Goal: Find contact information: Find contact information

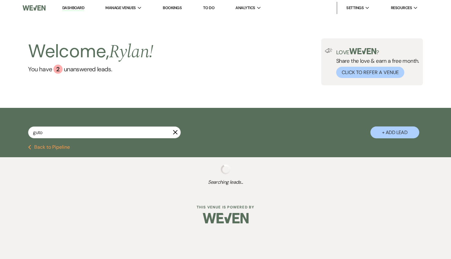
type input "[PERSON_NAME]"
select select "8"
select select "11"
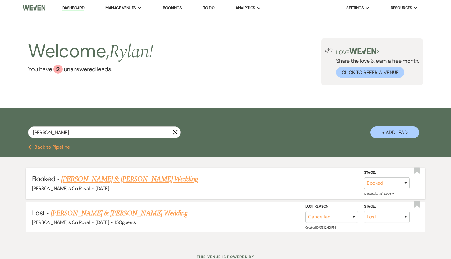
type input "[PERSON_NAME]"
click at [140, 183] on link "[PERSON_NAME] & [PERSON_NAME] Wedding" at bounding box center [129, 179] width 137 height 11
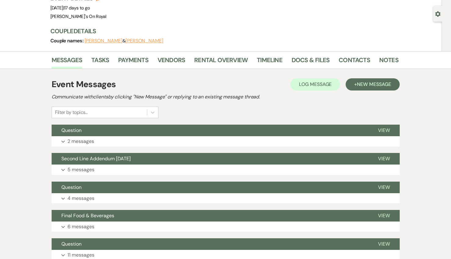
scroll to position [59, 0]
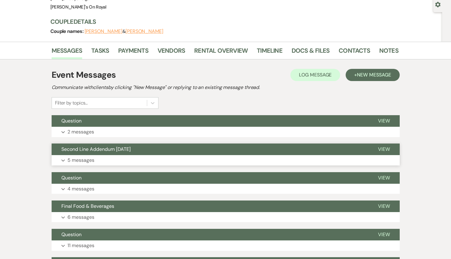
click at [114, 157] on button "Expand 5 messages" at bounding box center [226, 160] width 348 height 10
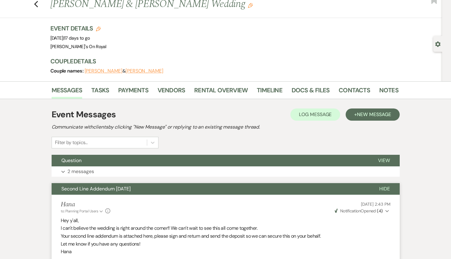
scroll to position [0, 0]
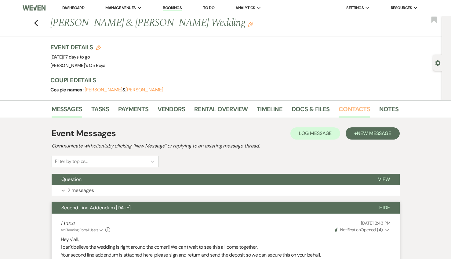
click at [351, 111] on link "Contacts" at bounding box center [353, 110] width 31 height 13
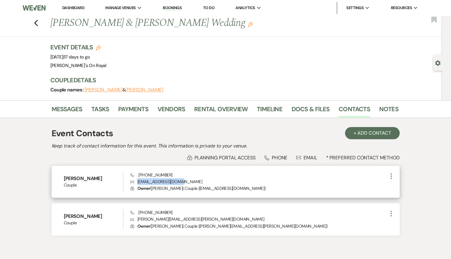
drag, startPoint x: 183, startPoint y: 181, endPoint x: 137, endPoint y: 181, distance: 45.8
click at [137, 181] on p "Envelope [EMAIL_ADDRESS][DOMAIN_NAME]" at bounding box center [258, 182] width 257 height 7
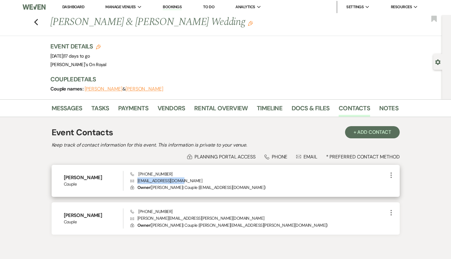
copy p "[EMAIL_ADDRESS][DOMAIN_NAME]"
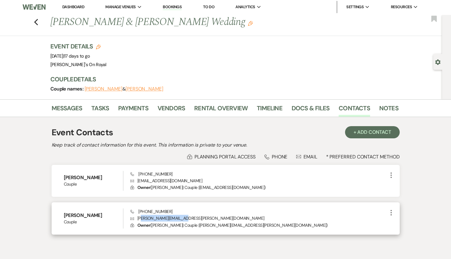
drag, startPoint x: 187, startPoint y: 218, endPoint x: 141, endPoint y: 218, distance: 45.8
click at [141, 218] on p "Envelope [PERSON_NAME][EMAIL_ADDRESS][PERSON_NAME][DOMAIN_NAME]" at bounding box center [258, 218] width 257 height 7
click at [146, 220] on p "Envelope [PERSON_NAME][EMAIL_ADDRESS][PERSON_NAME][DOMAIN_NAME]" at bounding box center [258, 218] width 257 height 7
drag, startPoint x: 188, startPoint y: 219, endPoint x: 137, endPoint y: 219, distance: 50.3
click at [137, 219] on p "Envelope [PERSON_NAME][EMAIL_ADDRESS][PERSON_NAME][DOMAIN_NAME]" at bounding box center [258, 218] width 257 height 7
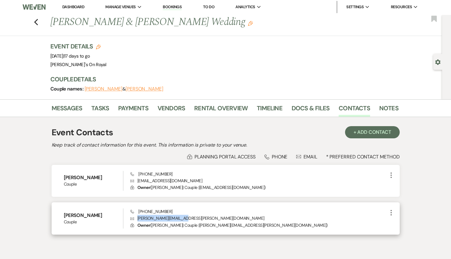
copy p "[PERSON_NAME][EMAIL_ADDRESS][PERSON_NAME][DOMAIN_NAME]"
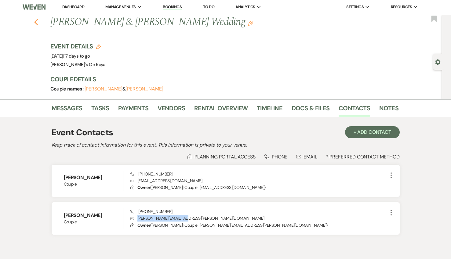
click at [35, 23] on use "button" at bounding box center [36, 22] width 4 height 7
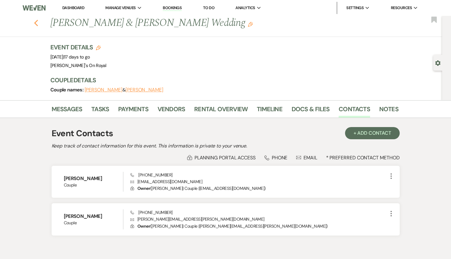
select select "8"
select select "11"
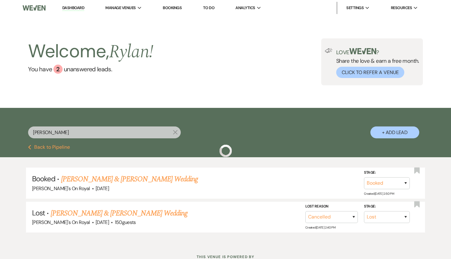
click at [27, 132] on div "[PERSON_NAME] X + Add Lead" at bounding box center [225, 127] width 439 height 33
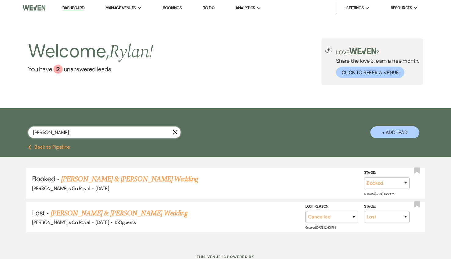
drag, startPoint x: 52, startPoint y: 134, endPoint x: 37, endPoint y: 133, distance: 14.4
click at [37, 133] on input "[PERSON_NAME]" at bounding box center [104, 133] width 153 height 12
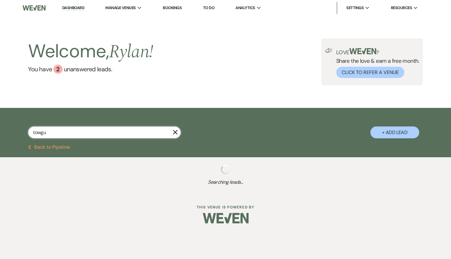
click at [52, 135] on input "towgu" at bounding box center [104, 133] width 153 height 12
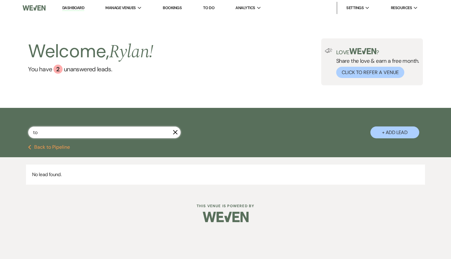
type input "t"
type input "[PERSON_NAME]"
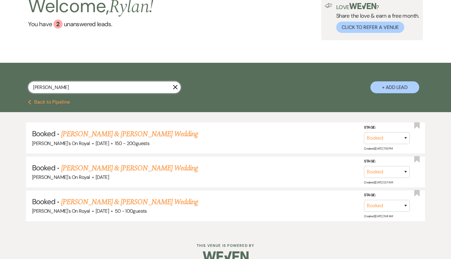
scroll to position [45, 0]
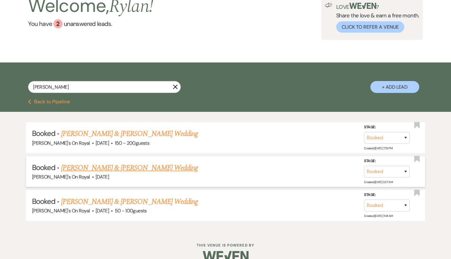
click at [113, 168] on link "[PERSON_NAME] & [PERSON_NAME] Wedding" at bounding box center [129, 168] width 137 height 11
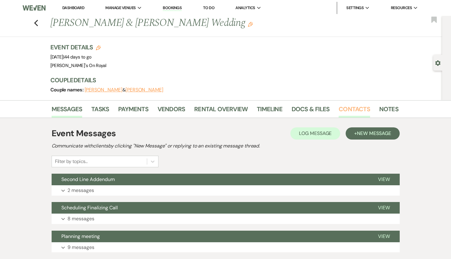
click at [346, 110] on link "Contacts" at bounding box center [353, 110] width 31 height 13
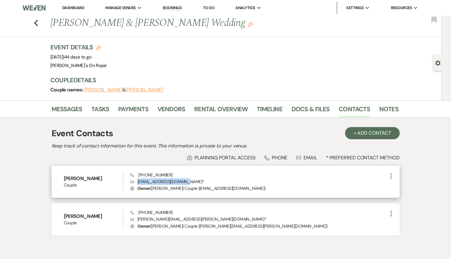
drag, startPoint x: 189, startPoint y: 181, endPoint x: 137, endPoint y: 183, distance: 51.3
click at [137, 183] on p "Envelope [EMAIL_ADDRESS][DOMAIN_NAME] *" at bounding box center [258, 182] width 257 height 7
copy p "[EMAIL_ADDRESS][DOMAIN_NAME]"
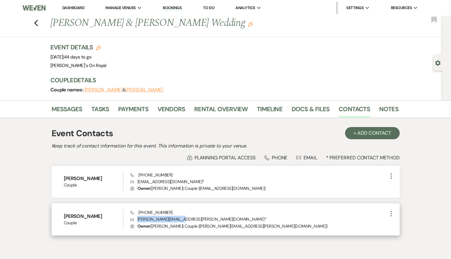
drag, startPoint x: 179, startPoint y: 220, endPoint x: 136, endPoint y: 220, distance: 42.7
click at [136, 220] on p "Envelope [PERSON_NAME][EMAIL_ADDRESS][PERSON_NAME][DOMAIN_NAME] *" at bounding box center [258, 219] width 257 height 7
copy p "[PERSON_NAME][EMAIL_ADDRESS][PERSON_NAME][DOMAIN_NAME]"
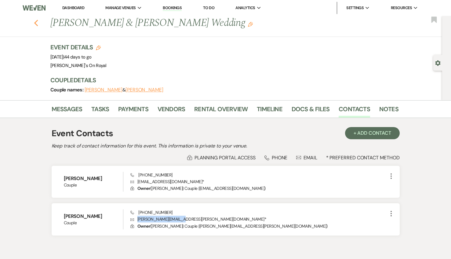
click at [37, 26] on use "button" at bounding box center [36, 23] width 4 height 7
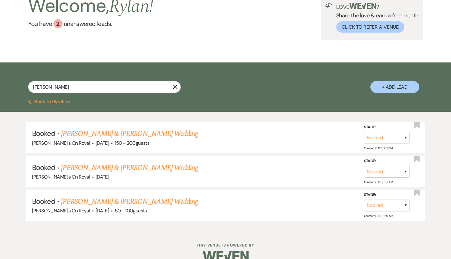
click at [26, 87] on div "[PERSON_NAME] + Add Lead" at bounding box center [225, 82] width 439 height 33
drag, startPoint x: 51, startPoint y: 88, endPoint x: 29, endPoint y: 88, distance: 22.6
click at [29, 88] on input "[PERSON_NAME]" at bounding box center [104, 87] width 153 height 12
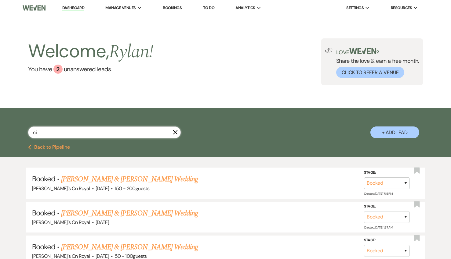
type input "c"
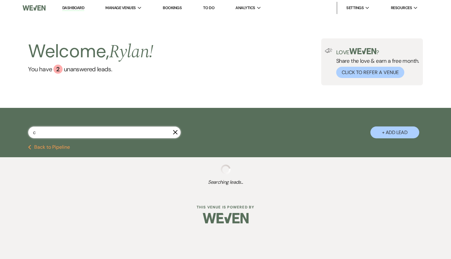
select select "6"
select select "8"
select select "5"
select select "8"
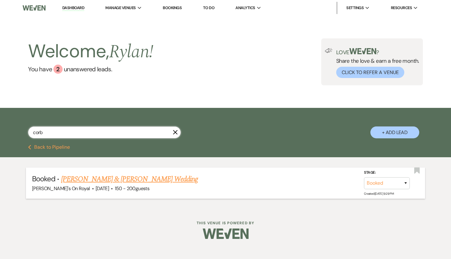
type input "corb"
click at [115, 179] on link "[PERSON_NAME] & [PERSON_NAME] Wedding" at bounding box center [129, 179] width 137 height 11
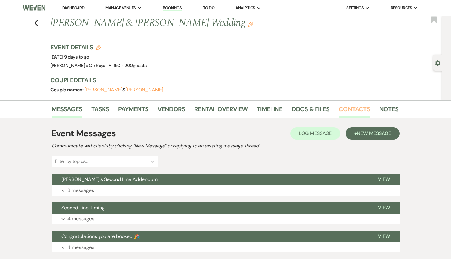
click at [354, 112] on link "Contacts" at bounding box center [353, 110] width 31 height 13
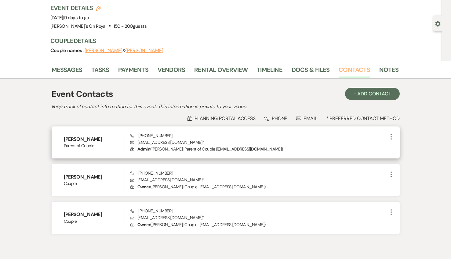
scroll to position [41, 0]
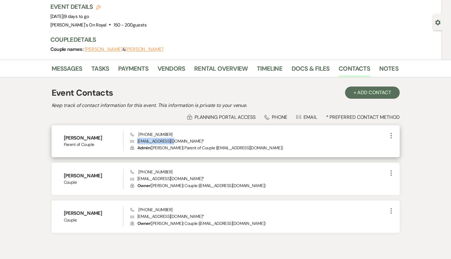
drag, startPoint x: 176, startPoint y: 142, endPoint x: 137, endPoint y: 143, distance: 39.4
click at [137, 143] on p "Envelope [EMAIL_ADDRESS][DOMAIN_NAME] *" at bounding box center [258, 141] width 257 height 7
copy p "[EMAIL_ADDRESS][DOMAIN_NAME]"
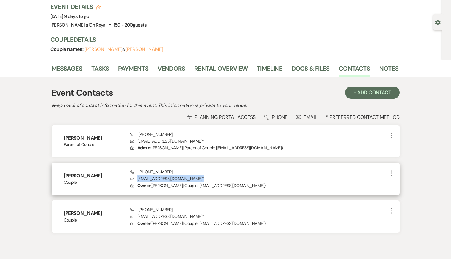
drag, startPoint x: 181, startPoint y: 180, endPoint x: 138, endPoint y: 181, distance: 43.0
click at [138, 181] on p "Envelope [EMAIL_ADDRESS][DOMAIN_NAME] *" at bounding box center [258, 178] width 257 height 7
copy p "[EMAIL_ADDRESS][DOMAIN_NAME] *"
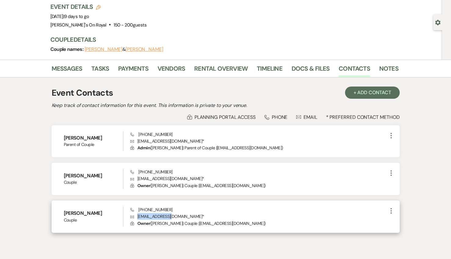
drag, startPoint x: 176, startPoint y: 215, endPoint x: 135, endPoint y: 215, distance: 40.6
click at [135, 215] on p "Envelope [EMAIL_ADDRESS][DOMAIN_NAME] *" at bounding box center [258, 216] width 257 height 7
copy p "[EMAIL_ADDRESS][DOMAIN_NAME]"
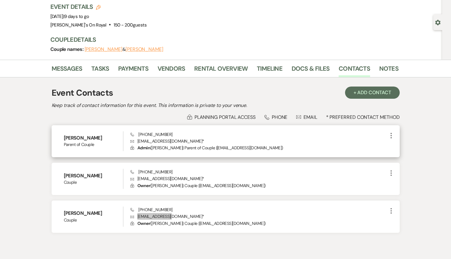
scroll to position [45, 0]
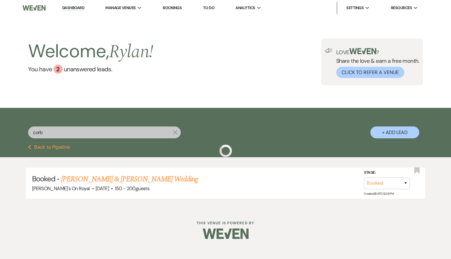
click at [63, 149] on button "Previous Back to Pipeline" at bounding box center [49, 147] width 42 height 5
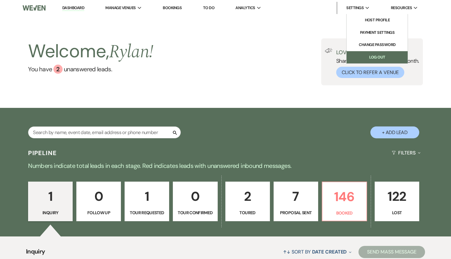
click at [373, 57] on link "Log Out" at bounding box center [376, 57] width 61 height 12
